Goal: Navigation & Orientation: Find specific page/section

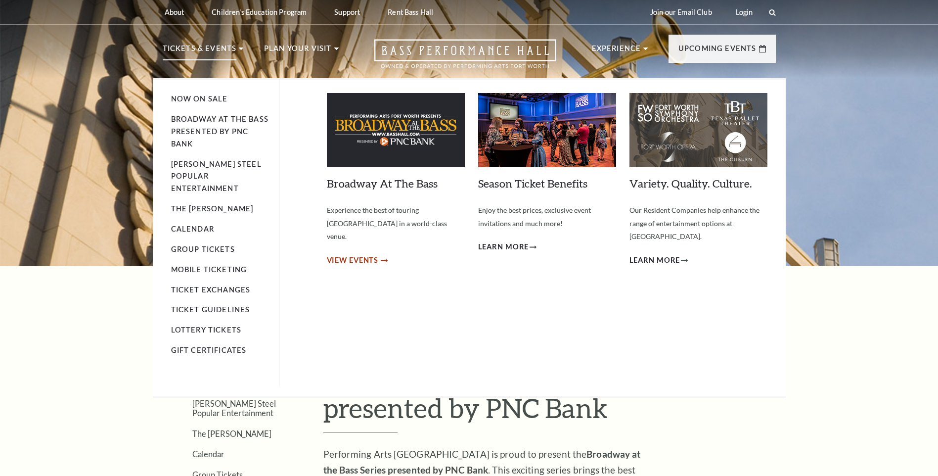
click at [370, 254] on span "View Events" at bounding box center [353, 260] width 52 height 12
click at [206, 99] on link "Now On Sale" at bounding box center [199, 98] width 57 height 8
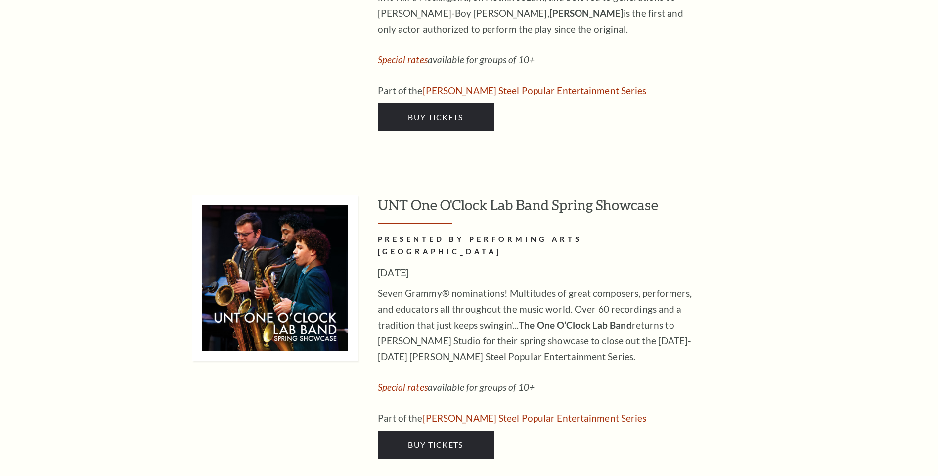
scroll to position [4600, 0]
